Goal: Information Seeking & Learning: Learn about a topic

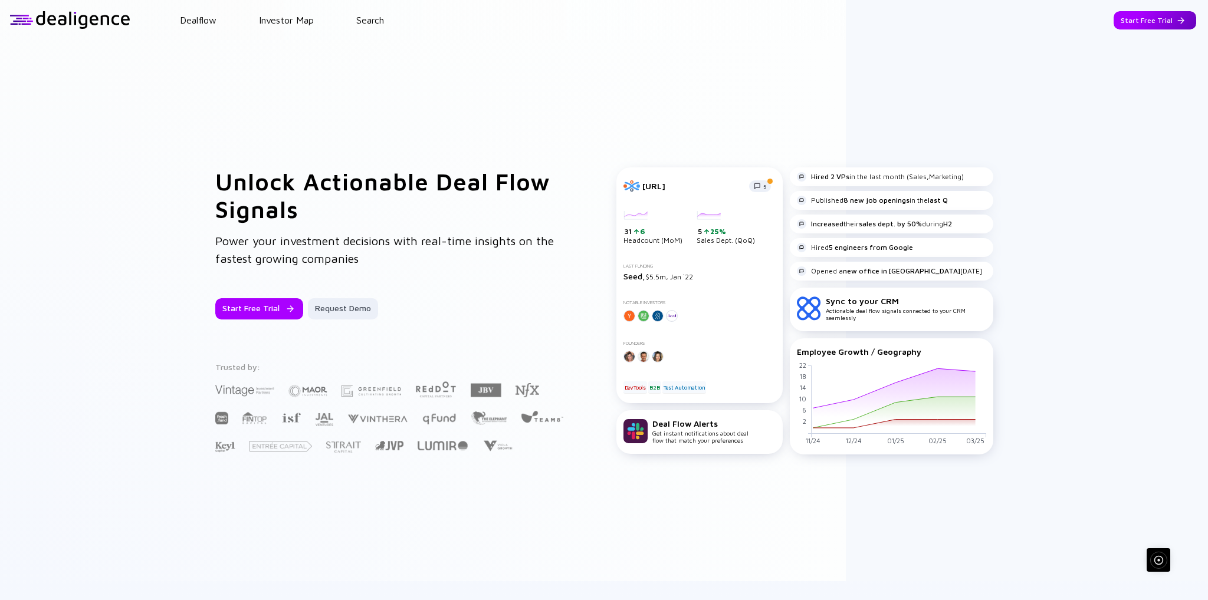
click at [1159, 15] on div "Start Free Trial" at bounding box center [1154, 20] width 83 height 18
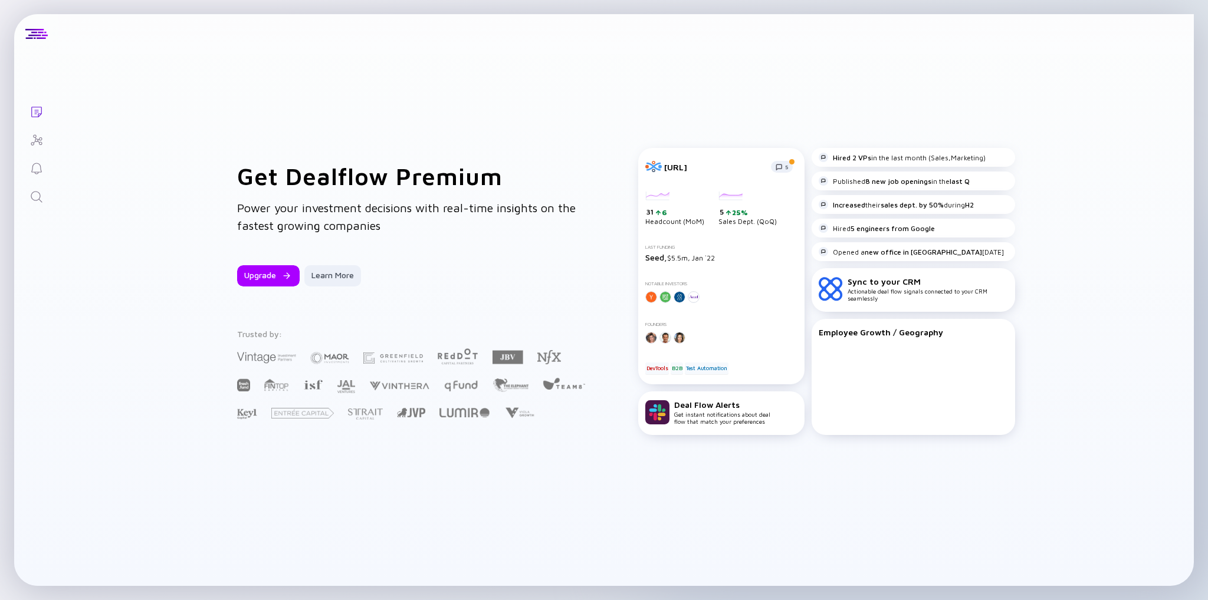
click at [35, 145] on icon "Investor Map" at bounding box center [36, 140] width 14 height 14
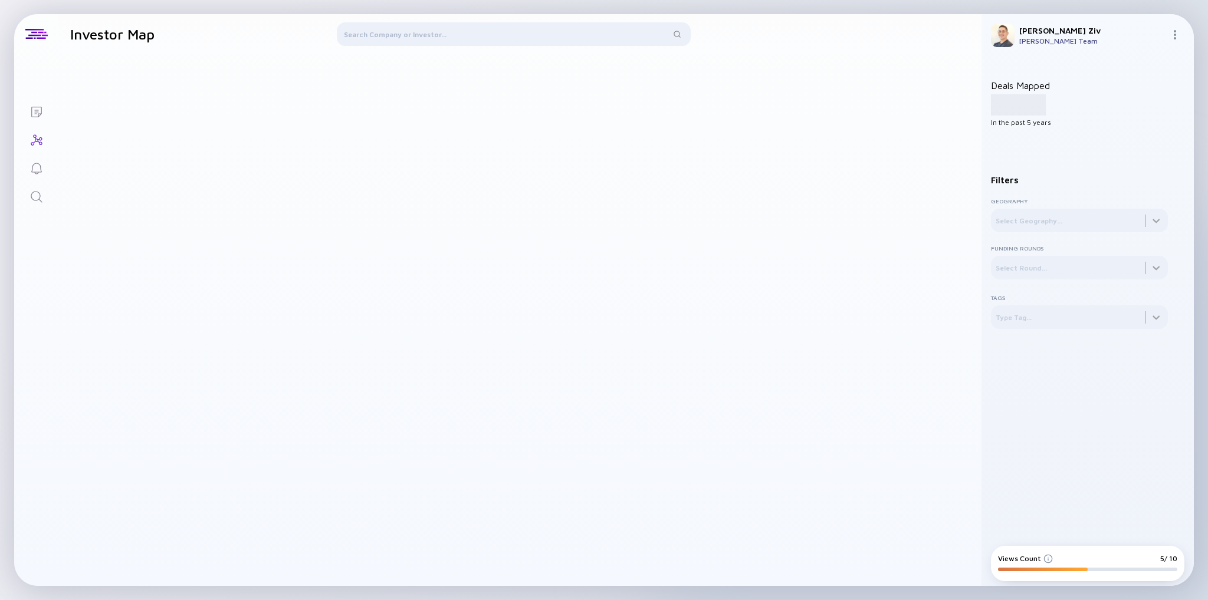
click at [390, 37] on div at bounding box center [514, 36] width 354 height 28
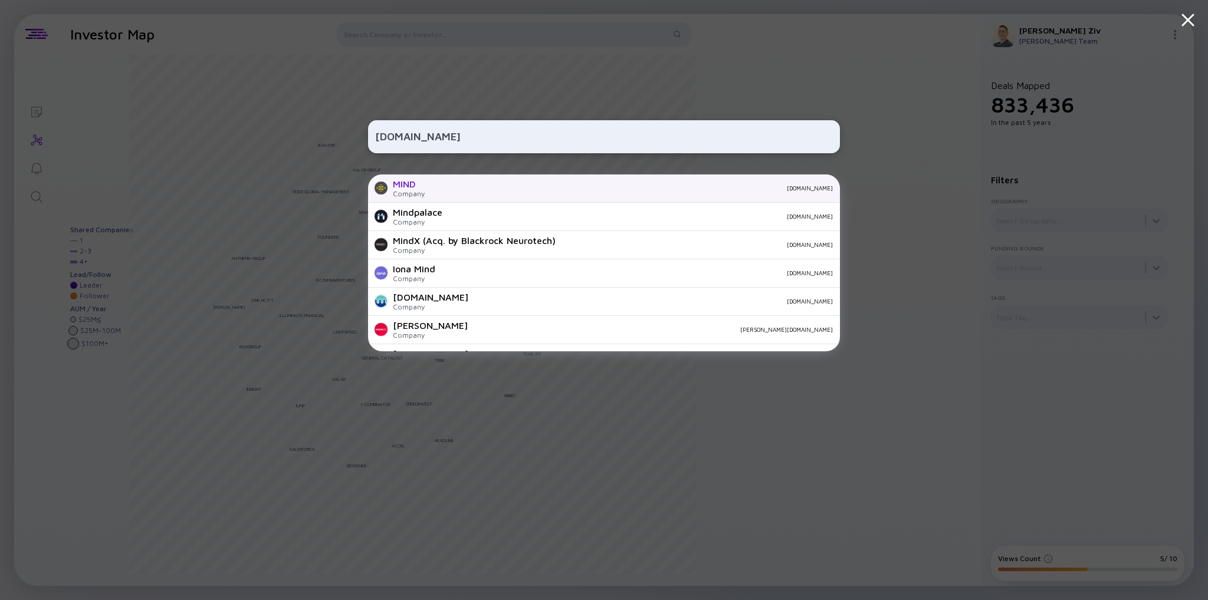
type input "MIND.IO"
click at [429, 180] on div "MIND Company mind.io" at bounding box center [604, 189] width 472 height 28
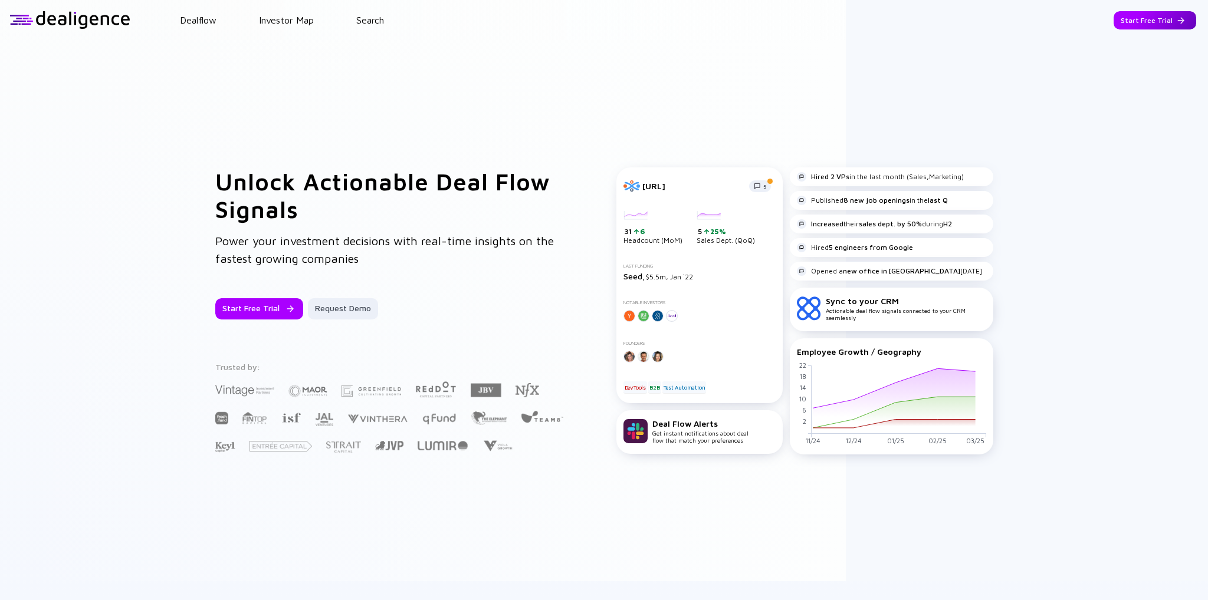
click at [1130, 19] on div "Start Free Trial" at bounding box center [1154, 20] width 83 height 18
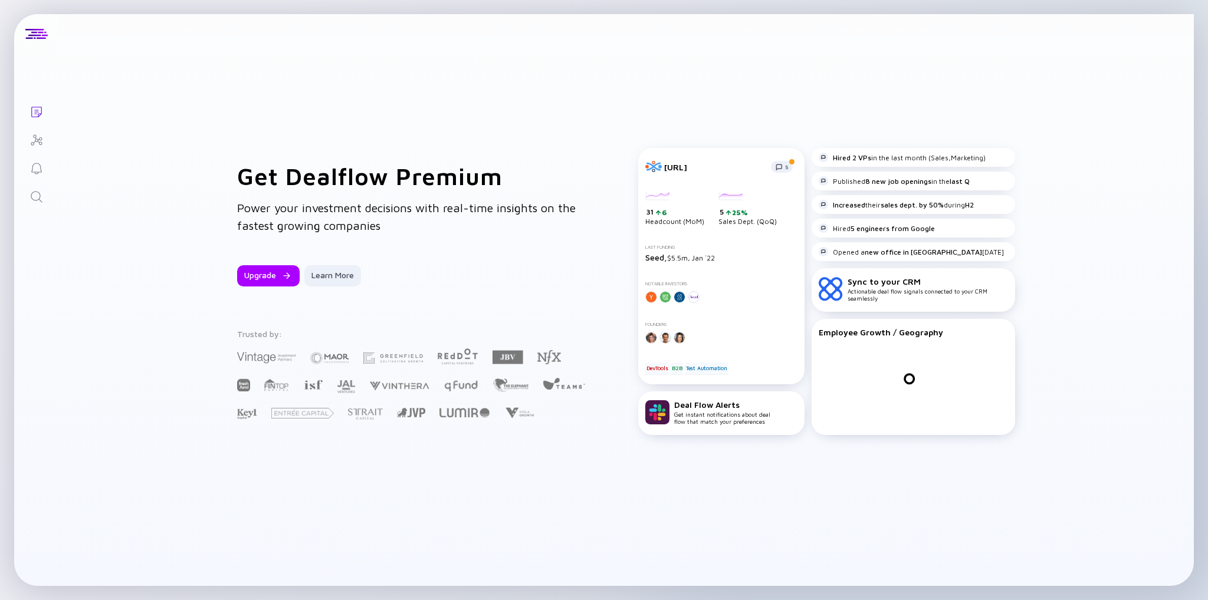
click at [34, 132] on link "Investor Map" at bounding box center [36, 139] width 44 height 28
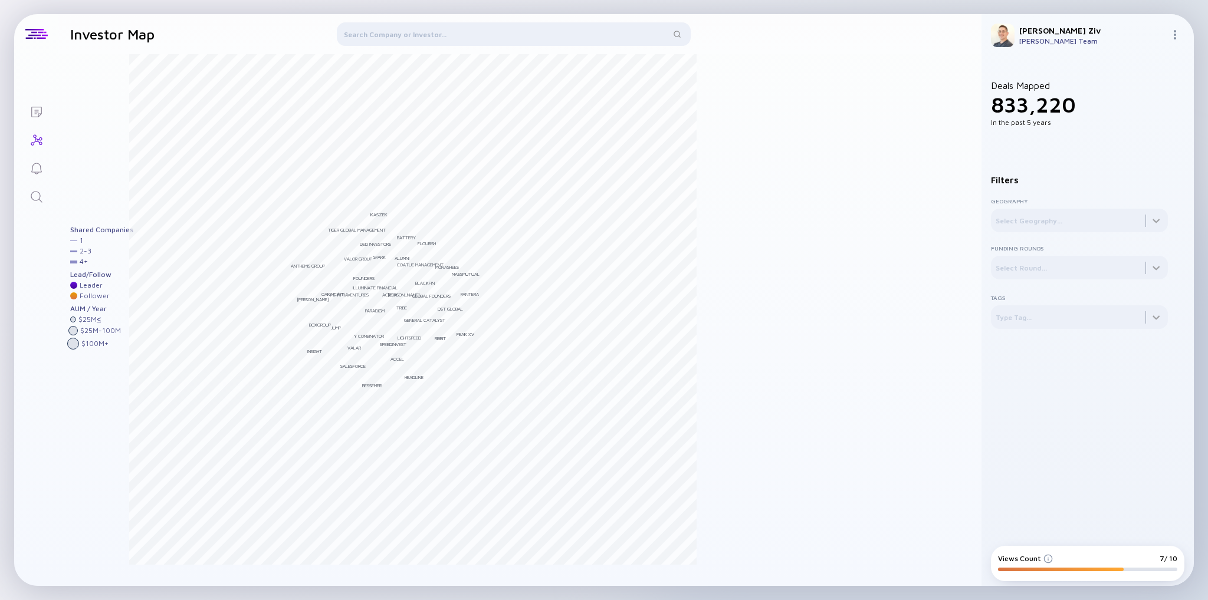
click at [429, 35] on div at bounding box center [514, 36] width 354 height 28
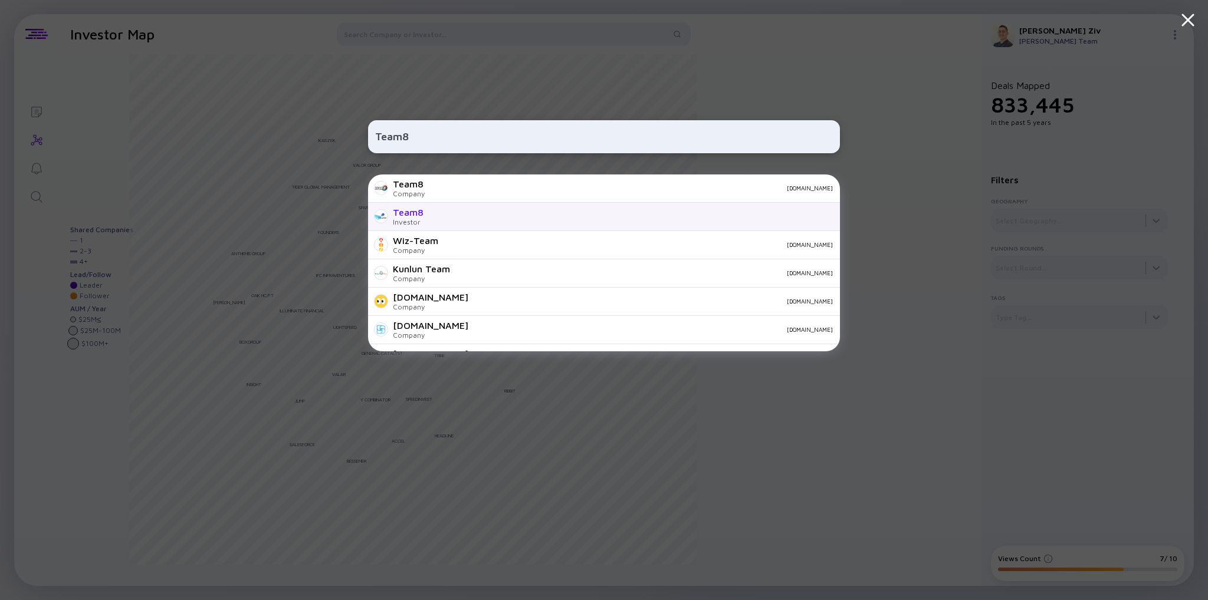
type input "Team8"
click at [453, 220] on div "Team8 Investor" at bounding box center [604, 217] width 472 height 28
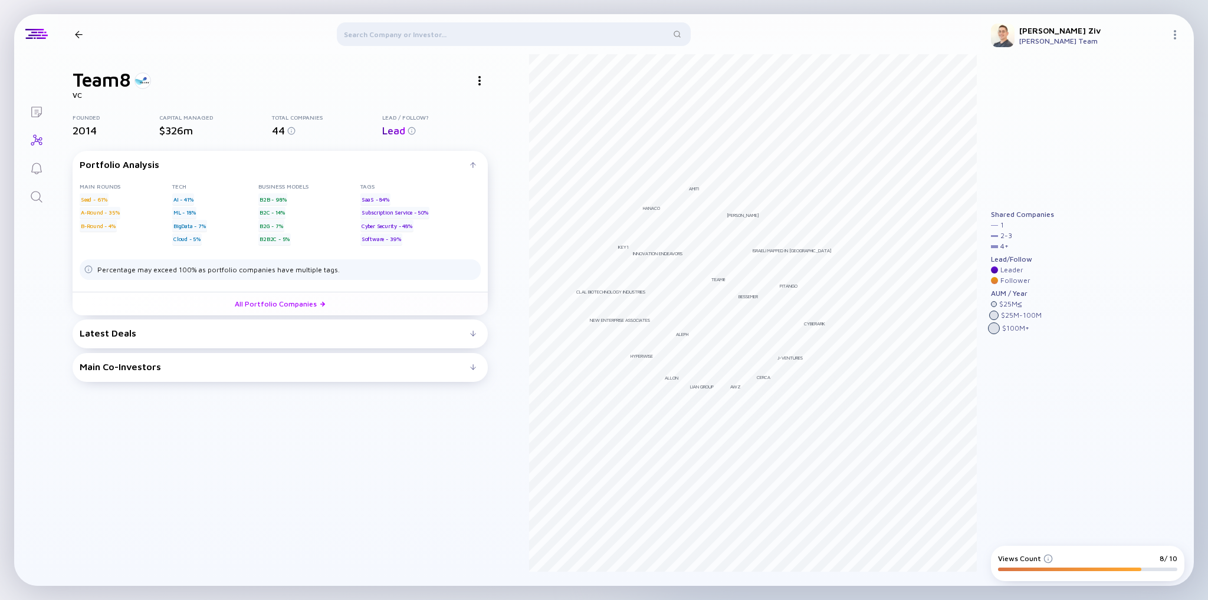
click at [163, 367] on div "Main Co-Investors" at bounding box center [275, 366] width 390 height 11
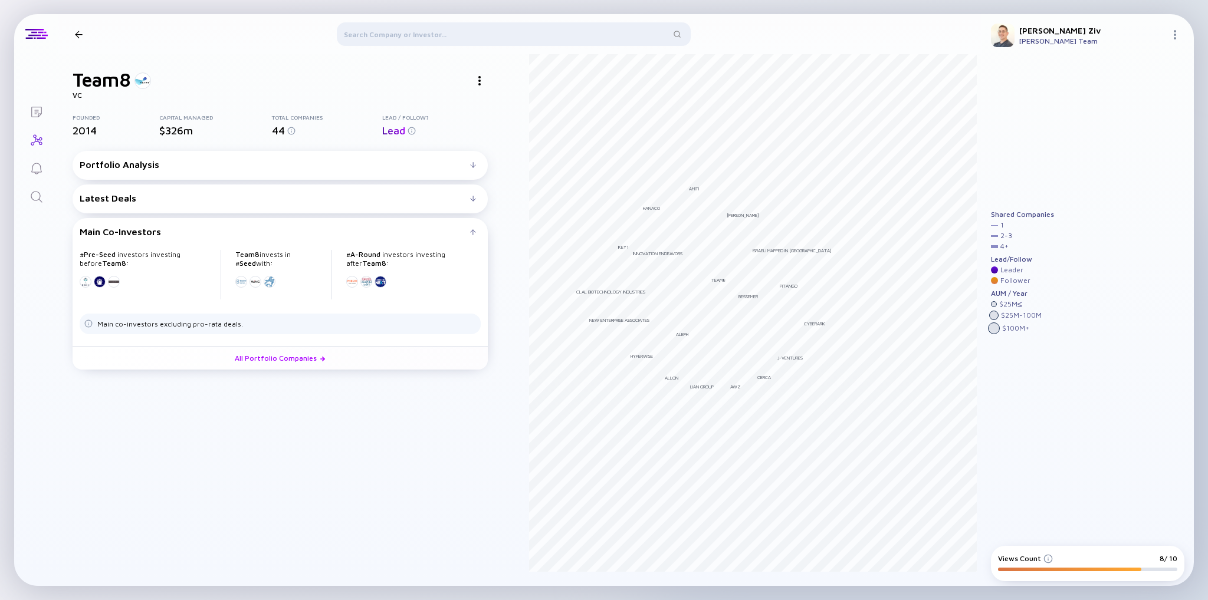
click at [478, 82] on div at bounding box center [479, 81] width 17 height 17
